Goal: Information Seeking & Learning: Learn about a topic

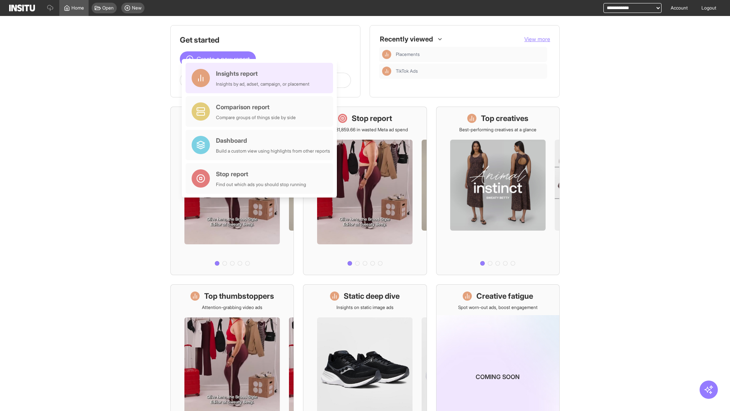
click at [261, 78] on div "Insights report Insights by ad, adset, campaign, or placement" at bounding box center [263, 78] width 94 height 18
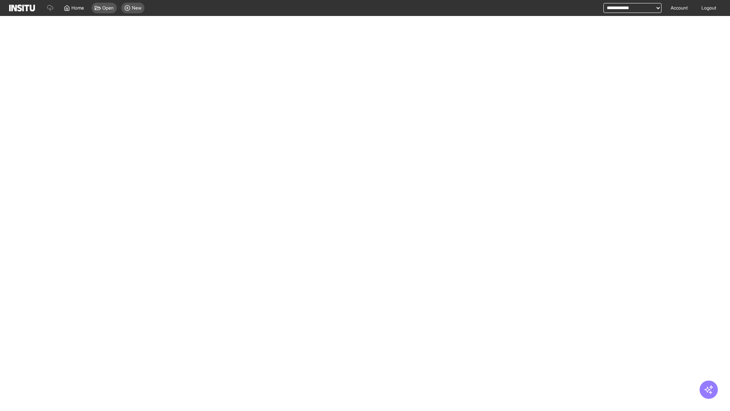
select select "**"
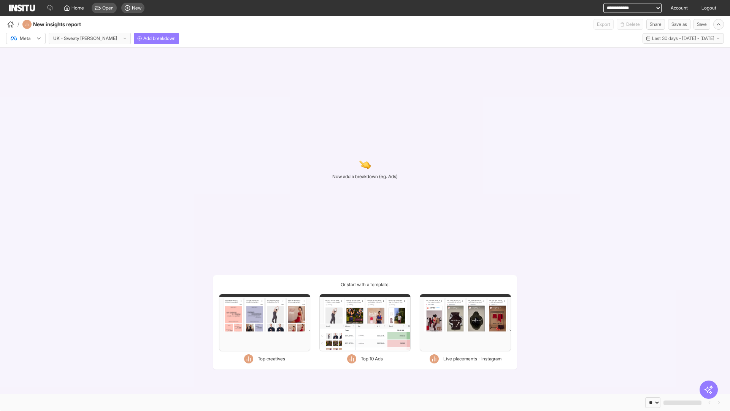
click at [26, 38] on div at bounding box center [20, 39] width 21 height 8
click at [25, 55] on span "Meta" at bounding box center [25, 54] width 10 height 7
click at [143, 38] on span "Add breakdown" at bounding box center [159, 38] width 32 height 6
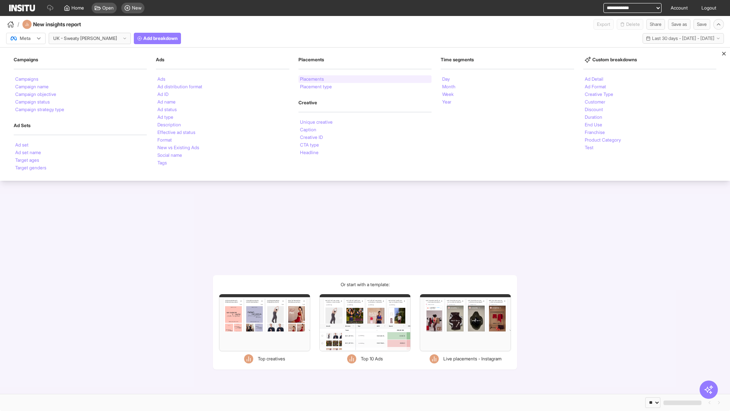
click at [312, 79] on li "Placements" at bounding box center [312, 79] width 24 height 5
